Goal: Task Accomplishment & Management: Complete application form

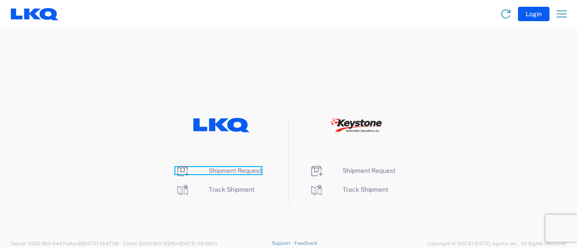
click at [231, 172] on span "Shipment Request" at bounding box center [235, 170] width 53 height 7
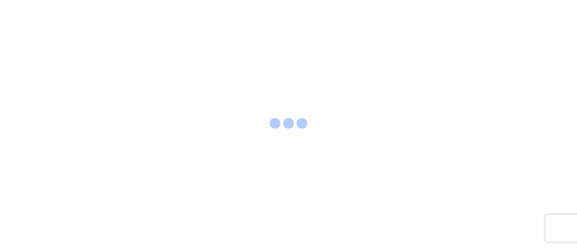
select select "FULL"
select select "LBS"
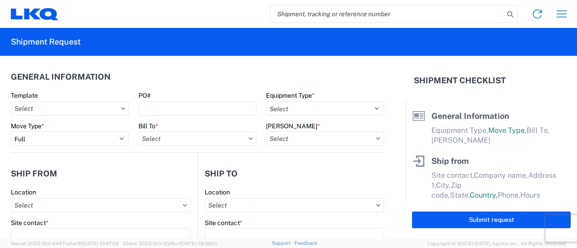
paste input "56765645"
type input "56765645"
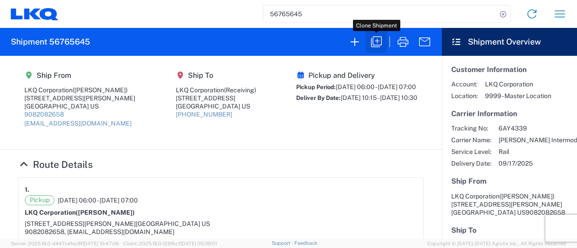
click at [382, 40] on icon "button" at bounding box center [376, 42] width 14 height 14
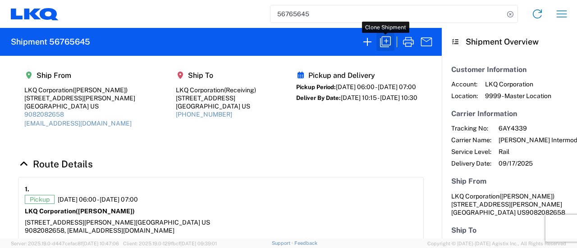
select select "FULL"
select select "US"
select select "LBS"
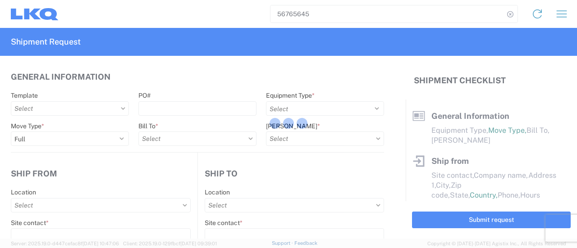
select select "BCAR"
type input "[PERSON_NAME]"
type input "LKQ Corporation"
type input "[STREET_ADDRESS][PERSON_NAME]"
type input "[GEOGRAPHIC_DATA]"
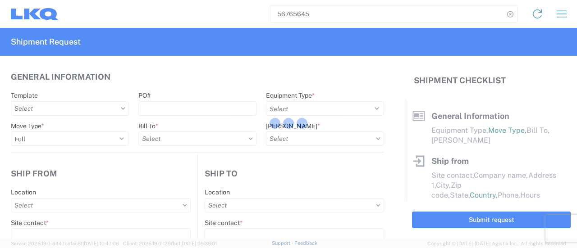
type input "91761"
type input "[EMAIL_ADDRESS][DOMAIN_NAME]"
type input "Receiving"
type input "LKQ Corporation"
type input "[STREET_ADDRESS]"
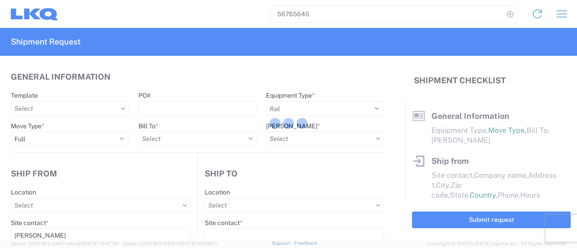
type input "[GEOGRAPHIC_DATA]"
type input "77038"
type input "[PERSON_NAME]"
type input "[EMAIL_ADDRESS][DOMAIN_NAME]"
type input "9082082658"
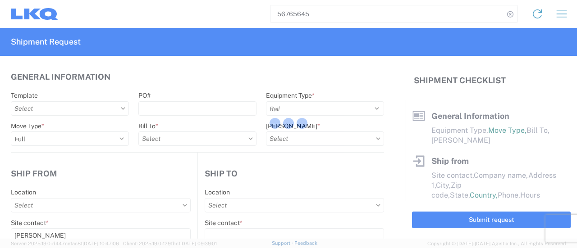
type input "[DATE]"
type input "42500"
type input "Engines, Transmissions"
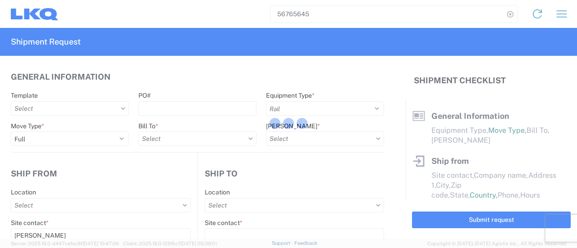
type input "30"
type input "0"
select select "US"
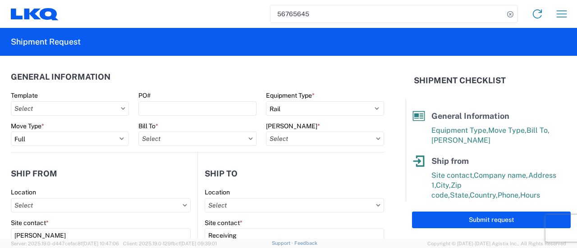
type input "1760 - LKQ Best Core"
type input "1769 - [US_STATE] Core"
type input "1769-6300-66000-0000 - 1769 Freight Out"
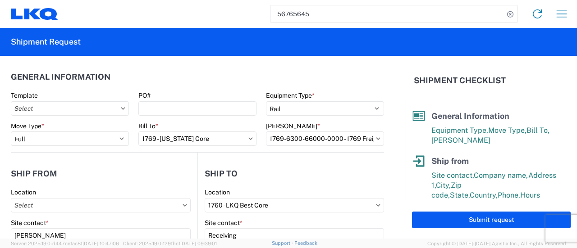
type input "1769 - [US_STATE] Core"
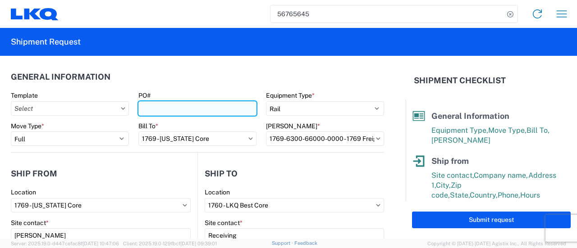
click at [176, 109] on input "PO#" at bounding box center [197, 108] width 118 height 14
paste input "houston extra 237"
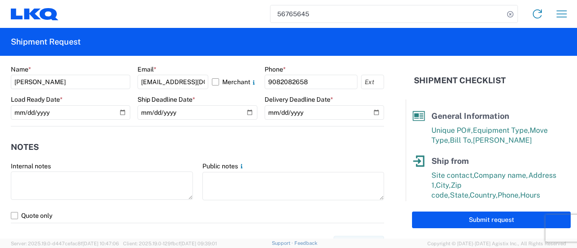
scroll to position [496, 0]
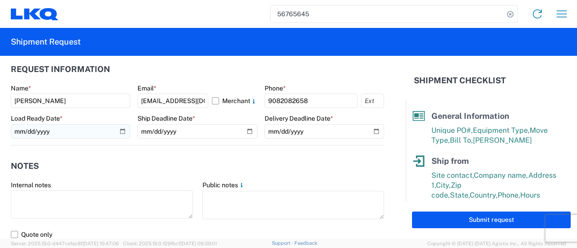
type input "houston extra 238"
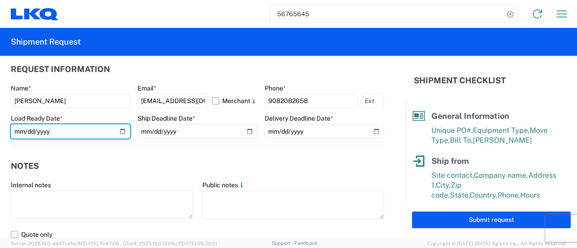
click at [119, 132] on input "[DATE]" at bounding box center [70, 131] width 119 height 14
type input "[DATE]"
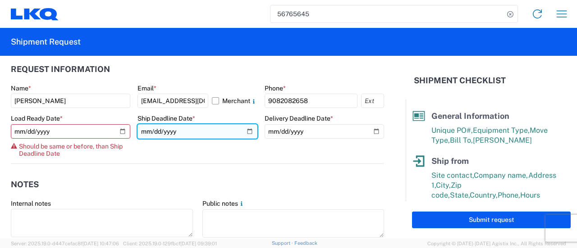
click at [245, 130] on input "[DATE]" at bounding box center [196, 131] width 119 height 14
type input "[DATE]"
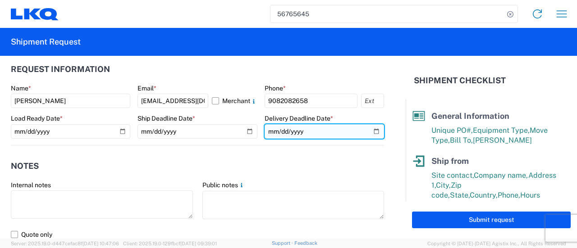
click at [372, 131] on input "[DATE]" at bounding box center [324, 131] width 119 height 14
type input "[DATE]"
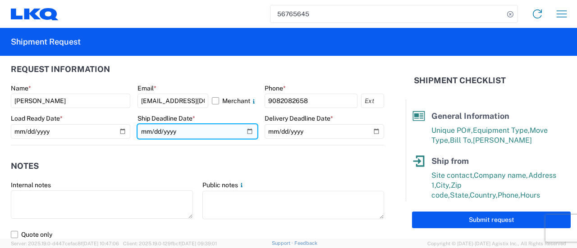
click at [244, 131] on input "[DATE]" at bounding box center [196, 131] width 119 height 14
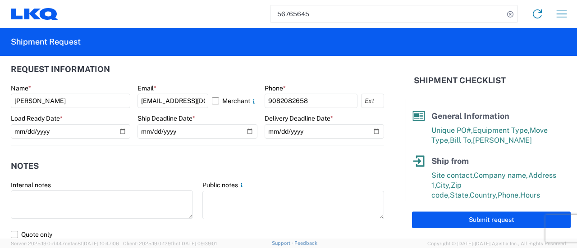
drag, startPoint x: 266, startPoint y: 179, endPoint x: 264, endPoint y: 172, distance: 7.4
click at [265, 176] on agx-form-section "Notes Internal notes Public notes Quote only" at bounding box center [197, 199] width 373 height 86
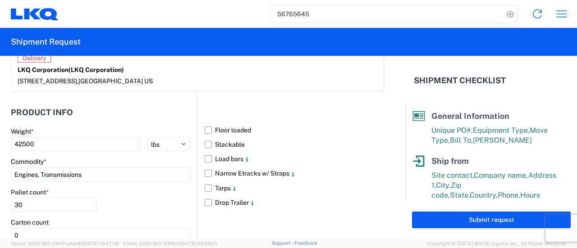
scroll to position [895, 0]
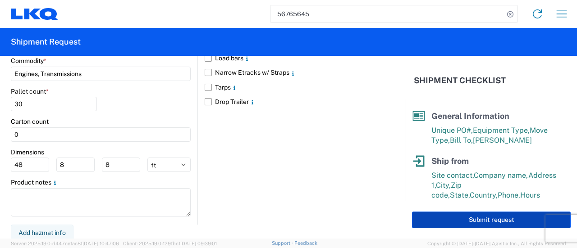
click at [450, 224] on button "Submit request" at bounding box center [491, 220] width 159 height 17
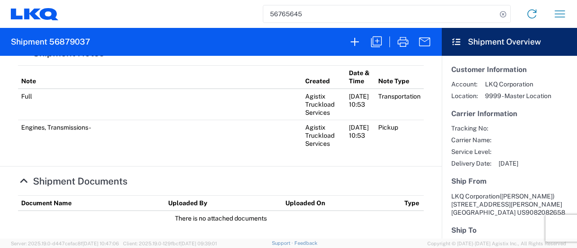
scroll to position [306, 0]
